Goal: Transaction & Acquisition: Book appointment/travel/reservation

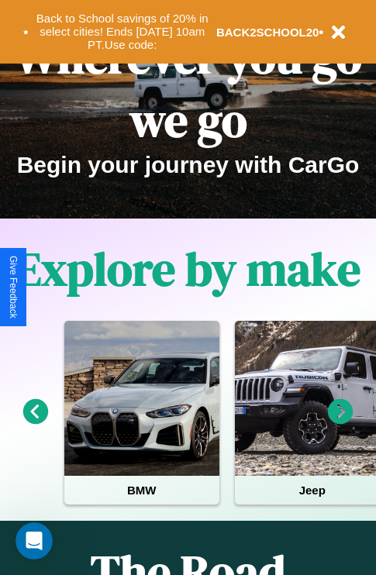
scroll to position [239, 0]
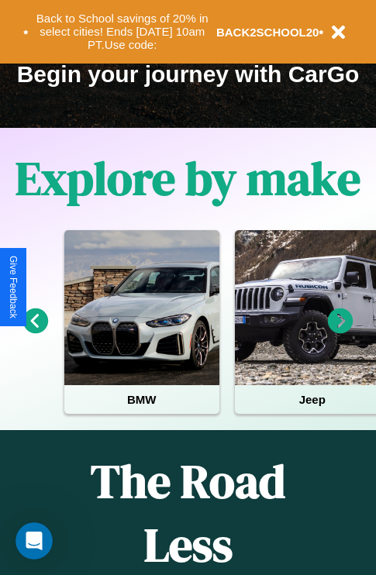
click at [340, 332] on icon at bounding box center [341, 322] width 26 height 26
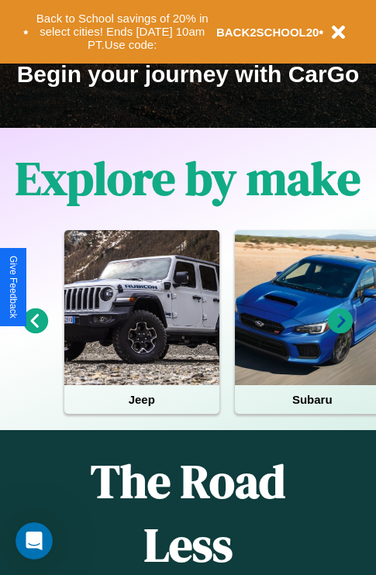
click at [340, 332] on icon at bounding box center [341, 322] width 26 height 26
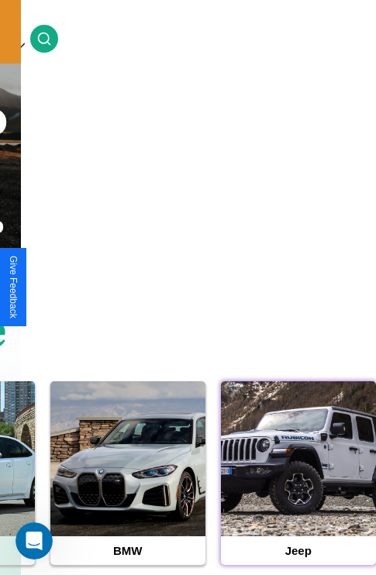
click at [298, 483] on div at bounding box center [298, 458] width 155 height 155
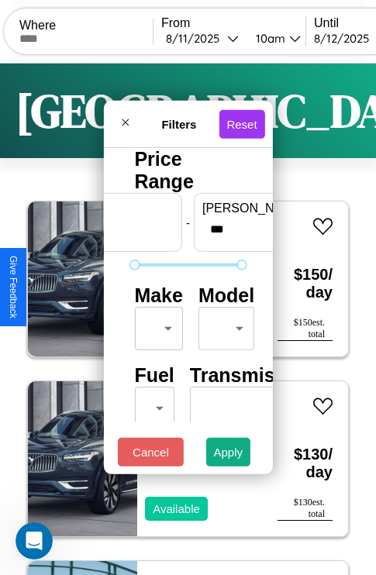
scroll to position [126, 49]
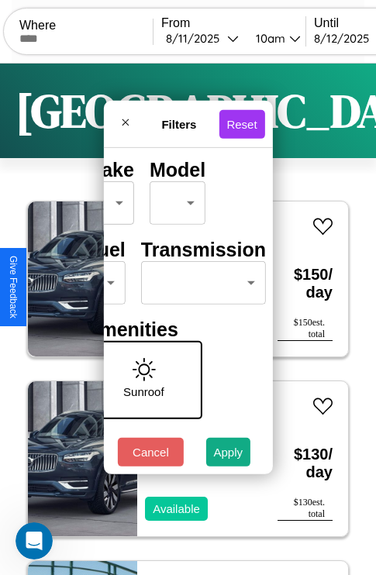
click at [200, 279] on body "CarGo Where From [DATE] 10am Until [DATE] 10am Become a Host Login Sign Up Toky…" at bounding box center [188, 320] width 376 height 640
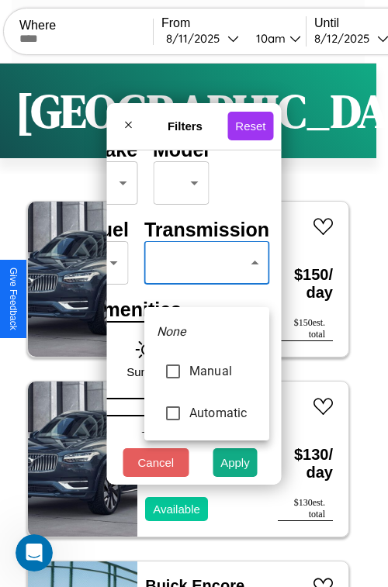
type input "*********"
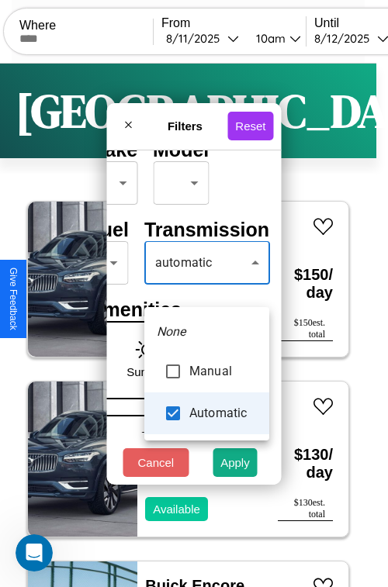
click at [206, 285] on div at bounding box center [194, 293] width 388 height 587
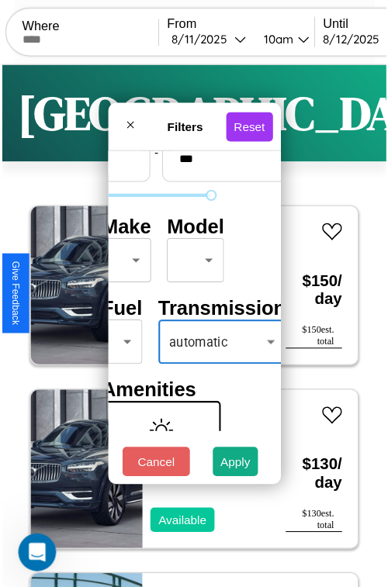
scroll to position [46, 31]
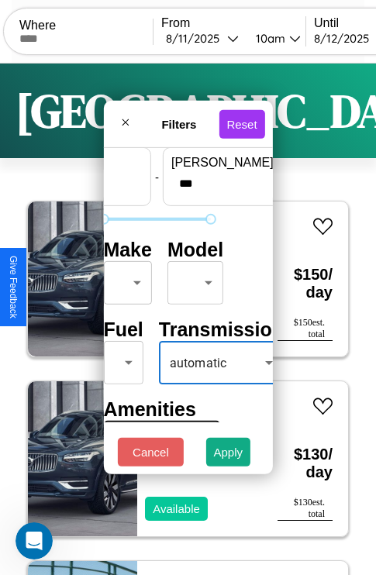
click at [125, 279] on body "CarGo Where From [DATE] 10am Until [DATE] 10am Become a Host Login Sign Up Toky…" at bounding box center [188, 320] width 376 height 640
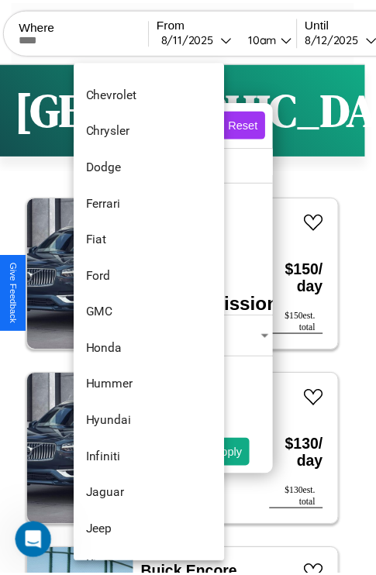
scroll to position [327, 0]
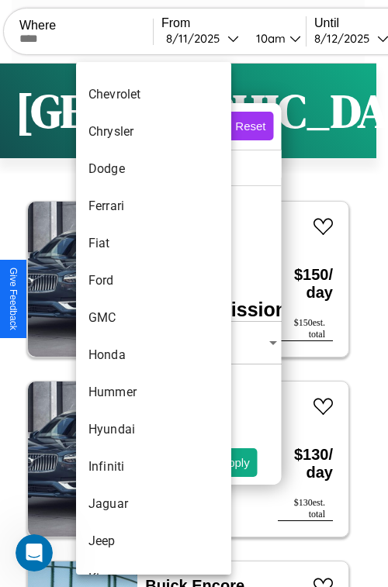
click at [124, 318] on li "GMC" at bounding box center [153, 317] width 155 height 37
type input "***"
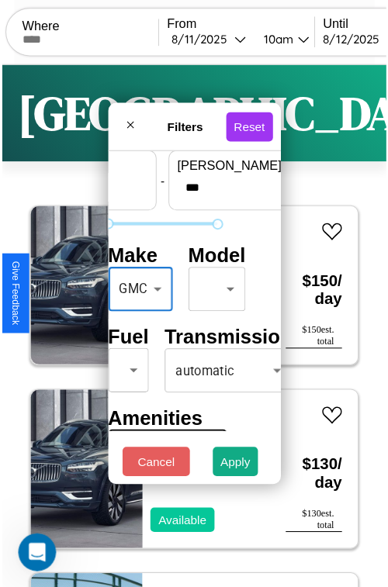
scroll to position [126, 31]
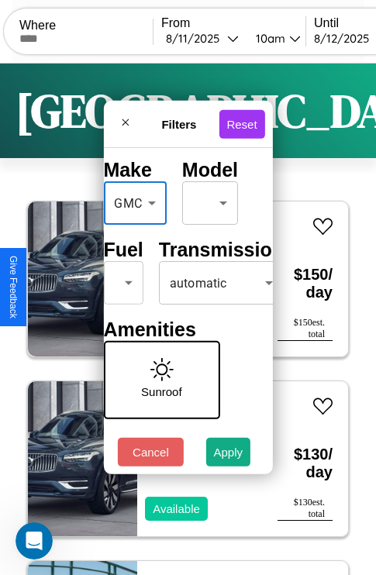
click at [120, 279] on body "CarGo Where From [DATE] 10am Until [DATE] 10am Become a Host Login Sign Up Toky…" at bounding box center [188, 320] width 376 height 640
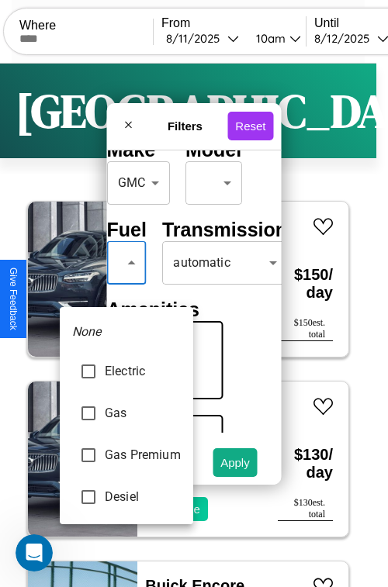
type input "********"
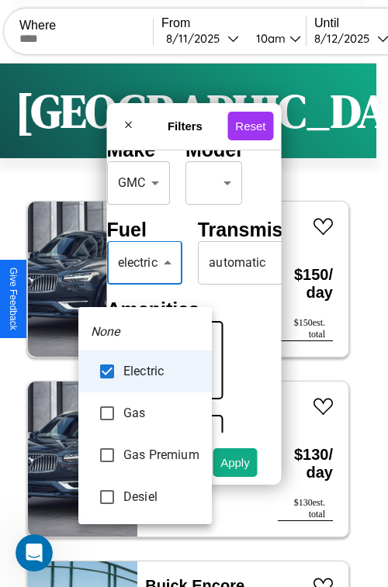
click at [145, 285] on div at bounding box center [194, 293] width 388 height 587
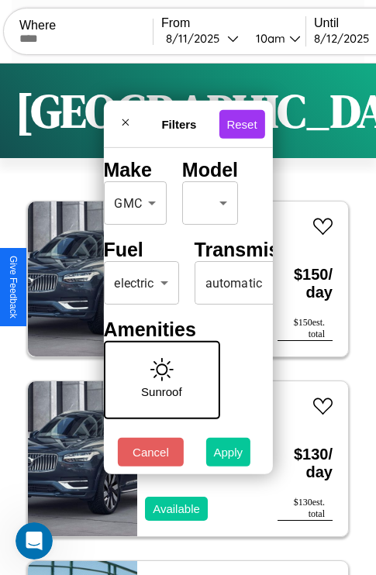
click at [229, 456] on button "Apply" at bounding box center [228, 452] width 45 height 29
